Goal: Task Accomplishment & Management: Manage account settings

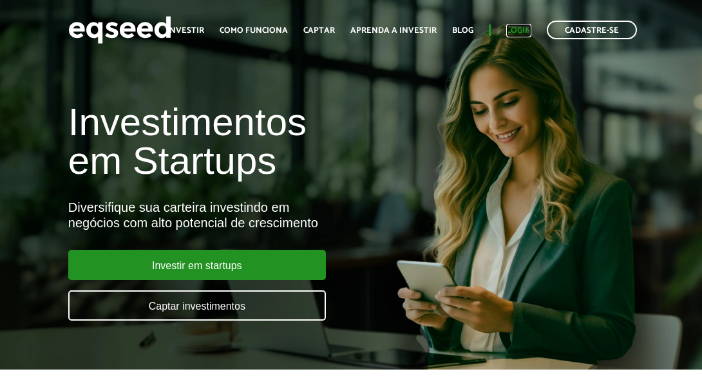
click at [521, 32] on link "Login" at bounding box center [518, 30] width 25 height 8
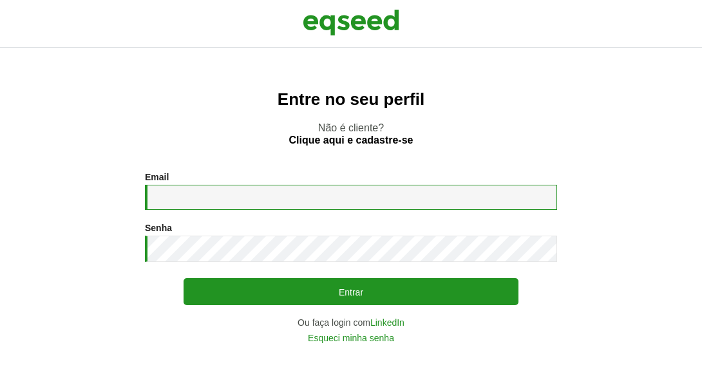
click at [263, 204] on input "Email *" at bounding box center [351, 197] width 412 height 25
click at [218, 199] on input "Email *" at bounding box center [351, 197] width 412 height 25
type input "**********"
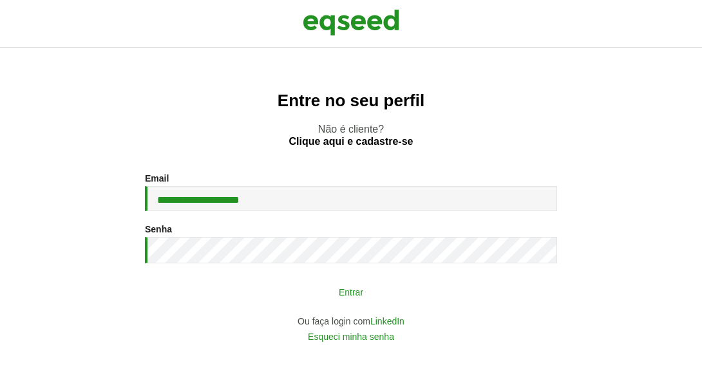
click at [385, 297] on button "Entrar" at bounding box center [350, 291] width 335 height 24
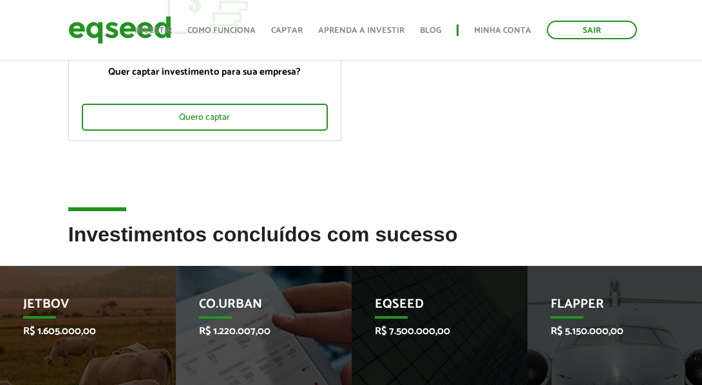
scroll to position [254, 0]
